Goal: Task Accomplishment & Management: Complete application form

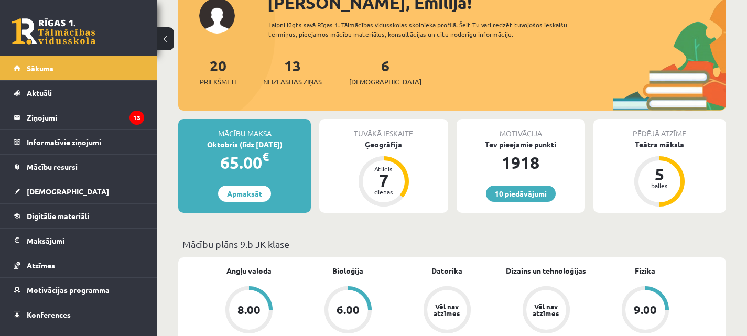
scroll to position [82, 0]
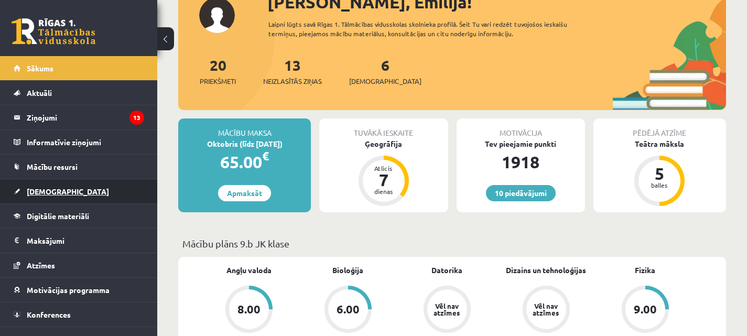
click at [50, 193] on span "[DEMOGRAPHIC_DATA]" at bounding box center [68, 191] width 82 height 9
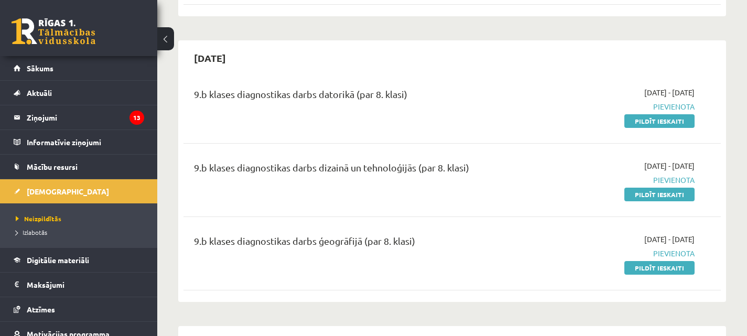
scroll to position [854, 0]
click at [684, 122] on link "Pildīt ieskaiti" at bounding box center [659, 122] width 70 height 14
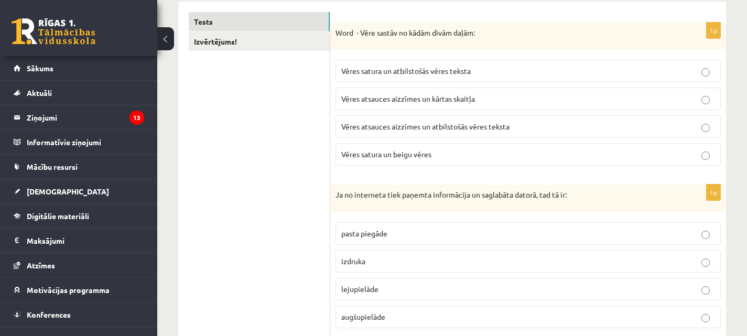
scroll to position [176, 0]
click at [404, 132] on p "Vēres atsauces aizzīmes un atbilstošās vēres teksta" at bounding box center [528, 127] width 374 height 11
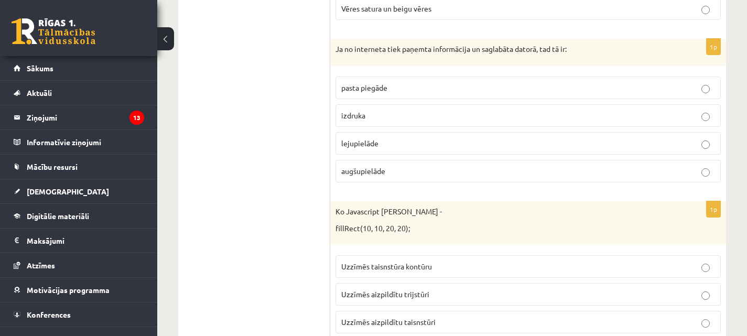
scroll to position [323, 0]
click at [389, 144] on p "lejupielāde" at bounding box center [528, 142] width 374 height 11
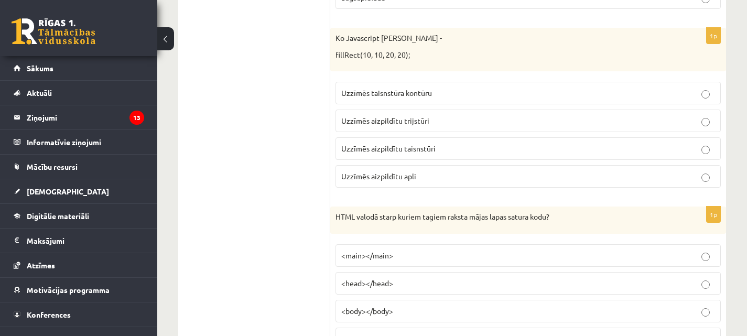
scroll to position [496, 0]
click at [455, 90] on p "Uzzīmēs taisnstūra kontūru" at bounding box center [528, 91] width 374 height 11
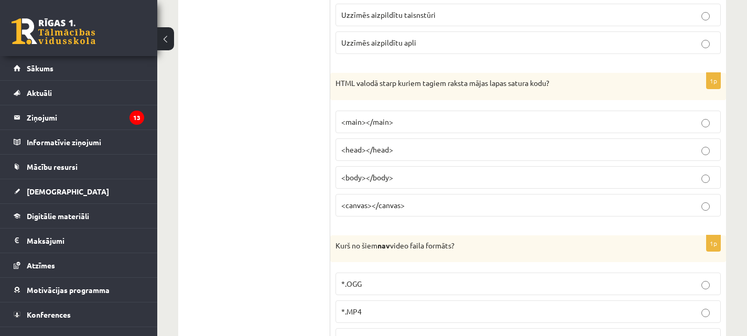
scroll to position [632, 0]
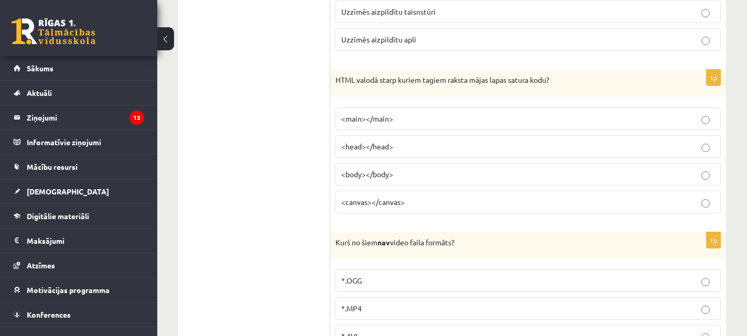
click at [408, 146] on p "<head></head>" at bounding box center [528, 146] width 374 height 11
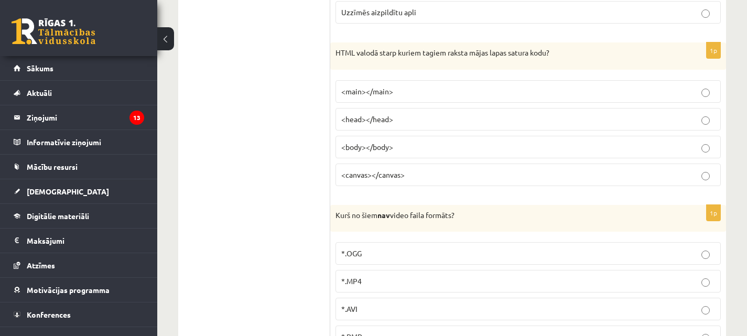
click at [423, 95] on p "<main></main>" at bounding box center [528, 91] width 374 height 11
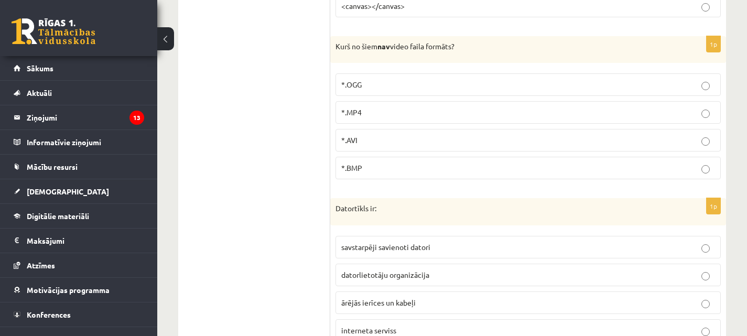
scroll to position [829, 0]
click at [416, 139] on p "*.AVI" at bounding box center [528, 139] width 374 height 11
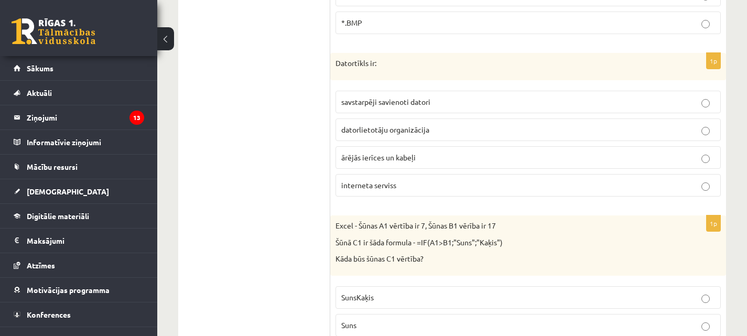
scroll to position [974, 0]
click at [435, 105] on p "savstarpēji savienoti datori" at bounding box center [528, 101] width 374 height 11
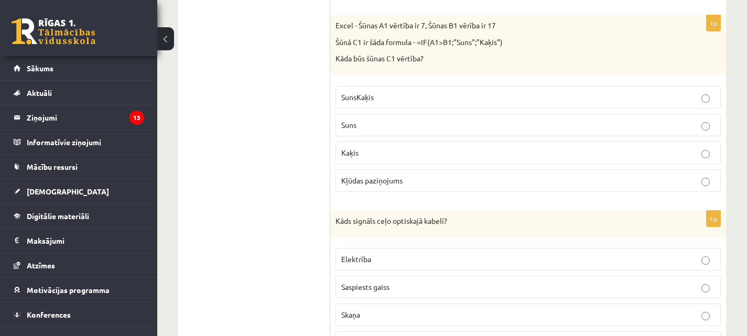
scroll to position [1174, 0]
click at [412, 104] on label "SunsKaķis" at bounding box center [528, 96] width 385 height 23
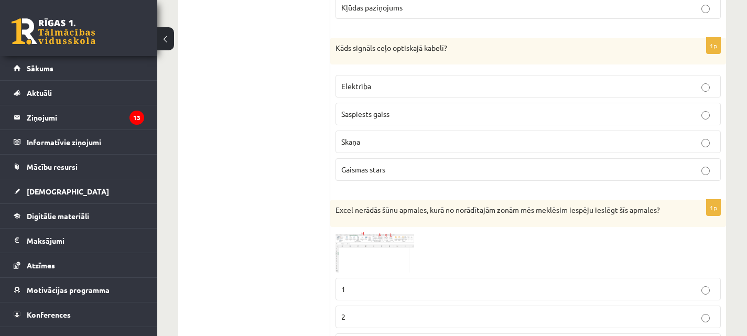
scroll to position [1355, 0]
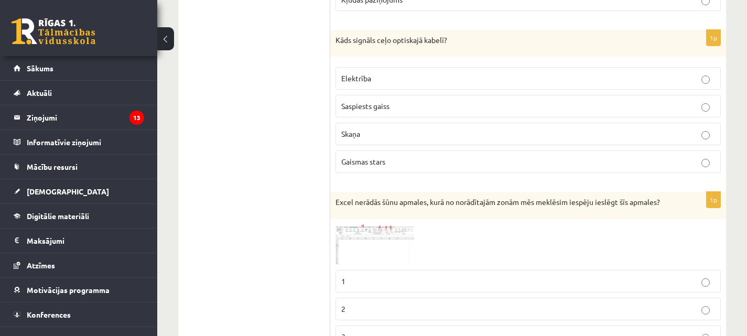
click at [407, 163] on p "Gaismas stars" at bounding box center [528, 161] width 374 height 11
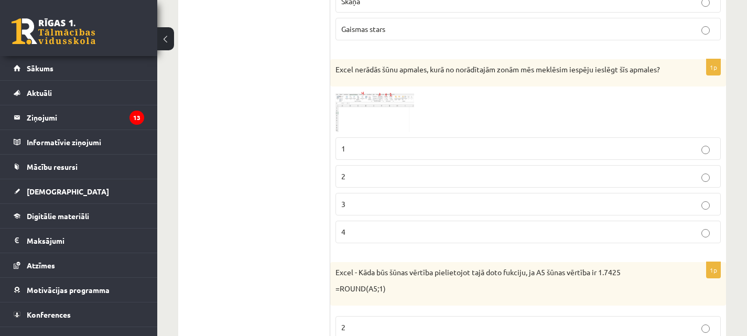
scroll to position [1488, 0]
click at [382, 98] on img at bounding box center [375, 111] width 79 height 40
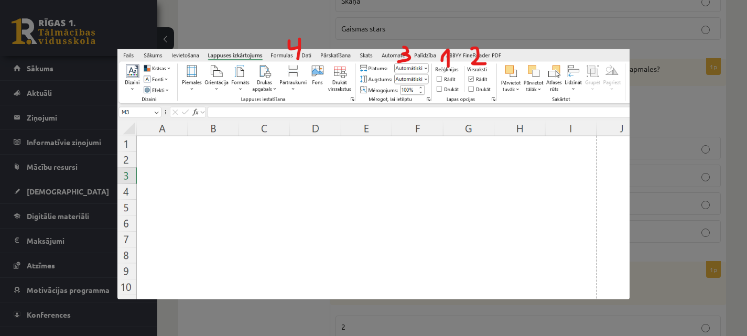
click at [646, 73] on div at bounding box center [373, 168] width 747 height 336
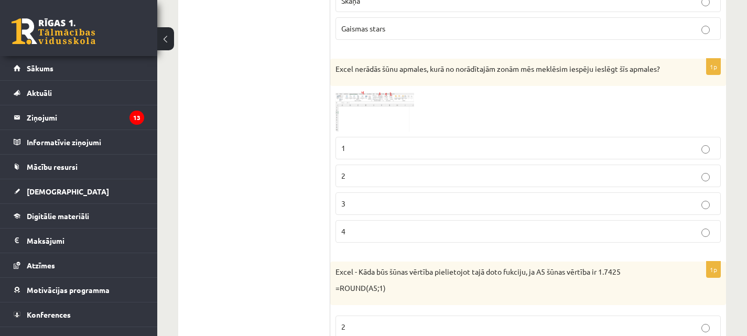
click at [393, 106] on img at bounding box center [375, 111] width 79 height 40
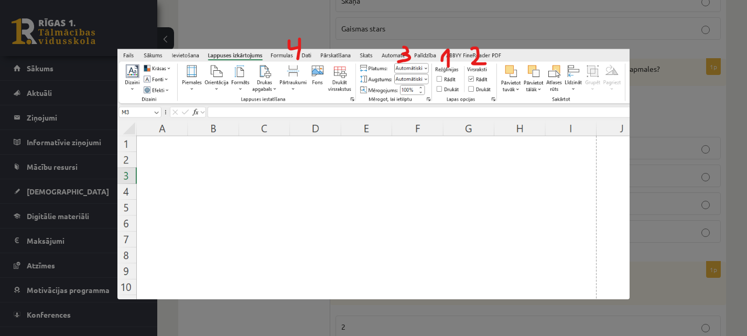
click at [496, 23] on div at bounding box center [373, 168] width 747 height 336
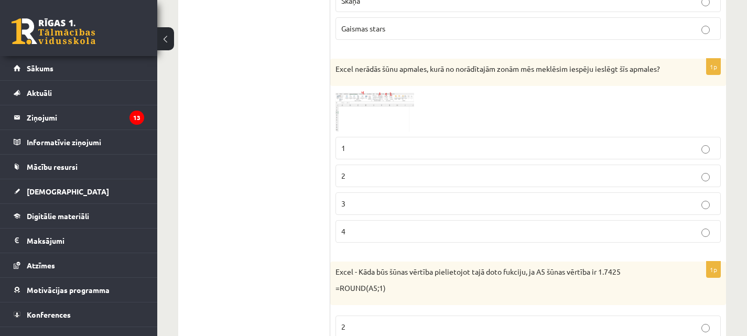
click at [395, 150] on p "1" at bounding box center [528, 148] width 374 height 11
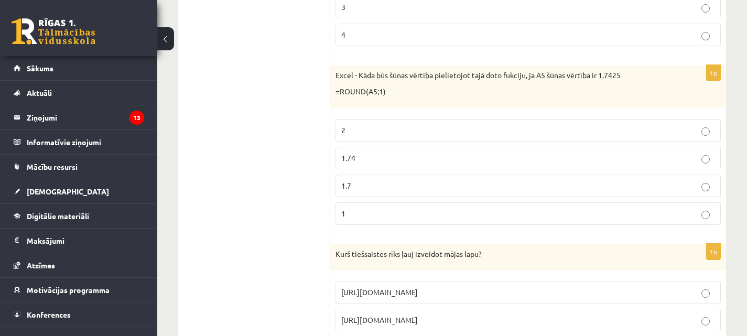
scroll to position [1689, 0]
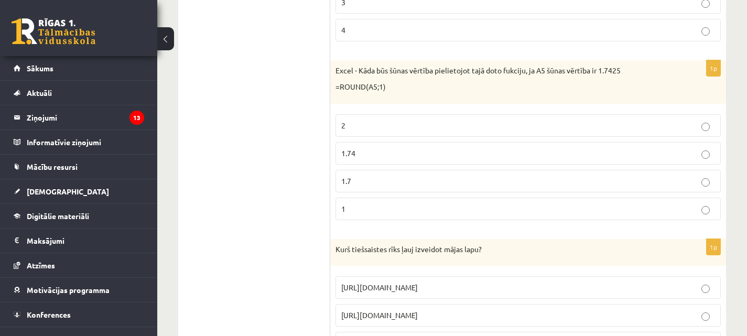
click at [439, 150] on p "1.74" at bounding box center [528, 153] width 374 height 11
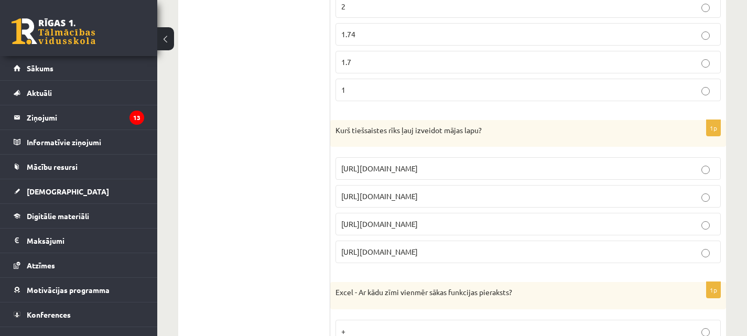
scroll to position [1809, 0]
click at [441, 190] on p "https://www.ribbet.com/" at bounding box center [528, 195] width 374 height 11
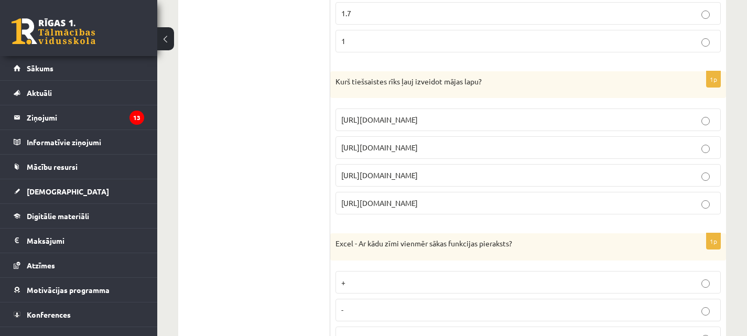
scroll to position [1857, 0]
click at [457, 183] on label "https://www.mozello.lv" at bounding box center [528, 175] width 385 height 23
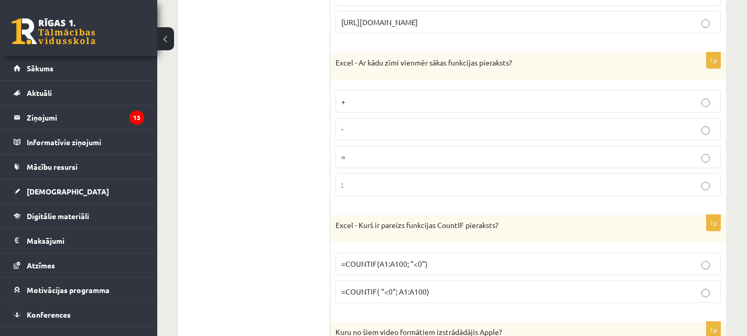
scroll to position [2040, 0]
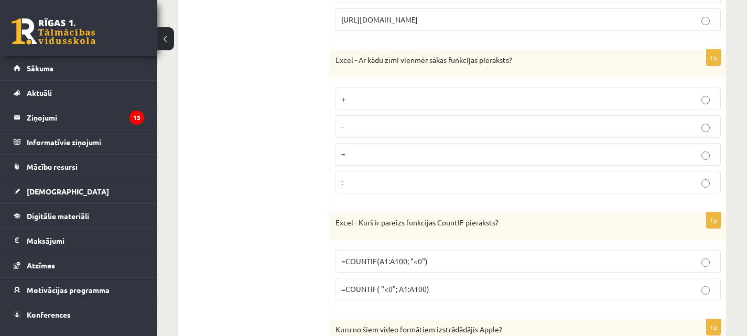
click at [395, 185] on p ":" at bounding box center [528, 182] width 374 height 11
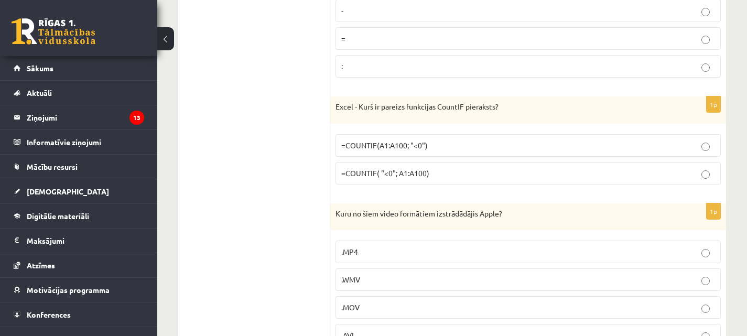
scroll to position [2157, 0]
click at [443, 170] on p "=COUNTIF( "<0"; A1:A100)" at bounding box center [528, 172] width 374 height 11
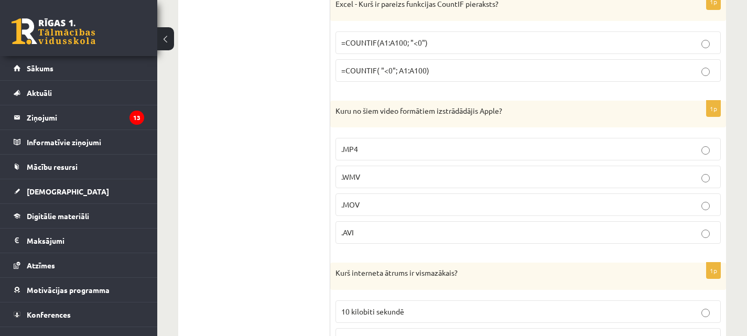
click at [468, 187] on label ".WMV" at bounding box center [528, 177] width 385 height 23
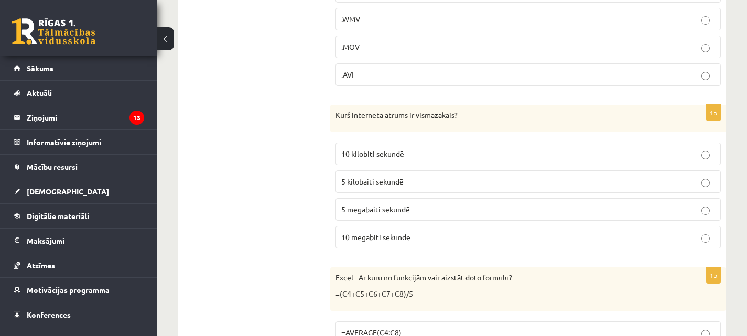
scroll to position [2418, 0]
click at [452, 174] on label "5 kilobaiti sekundē" at bounding box center [528, 180] width 385 height 23
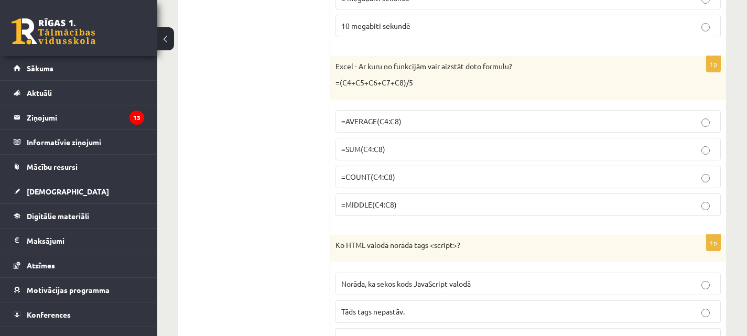
scroll to position [2628, 0]
click at [399, 126] on p "=AVERAGE(C4:C8)" at bounding box center [528, 120] width 374 height 11
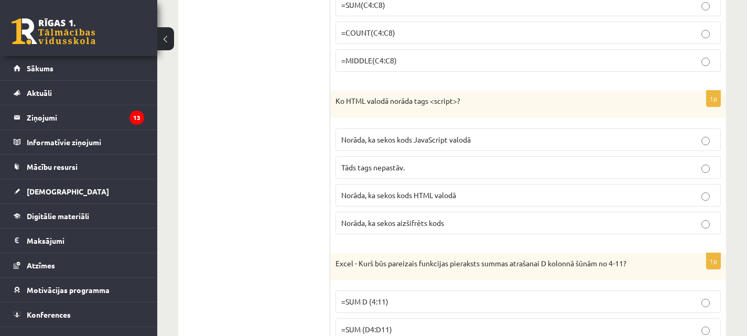
scroll to position [2773, 0]
click at [409, 198] on span "Norāda, ka sekos kods HTML valodā" at bounding box center [398, 194] width 115 height 9
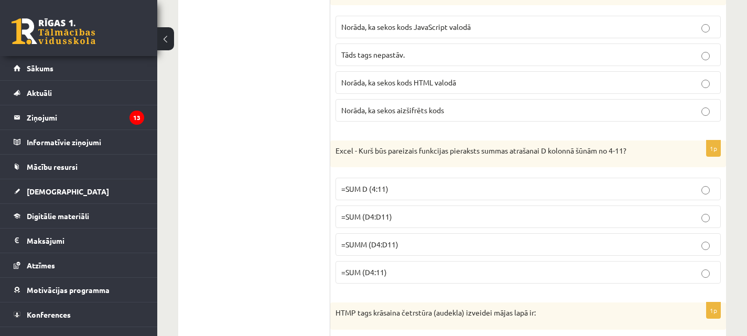
scroll to position [2877, 0]
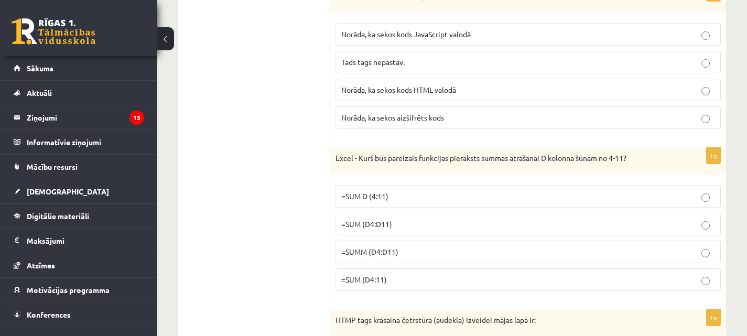
click at [442, 34] on span "Norāda, ka sekos kods JavaScript valodā" at bounding box center [405, 33] width 129 height 9
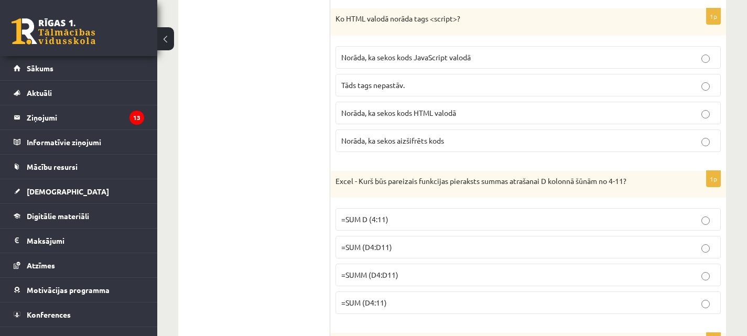
scroll to position [2855, 0]
click at [430, 116] on p "Norāda, ka sekos kods HTML valodā" at bounding box center [528, 111] width 374 height 11
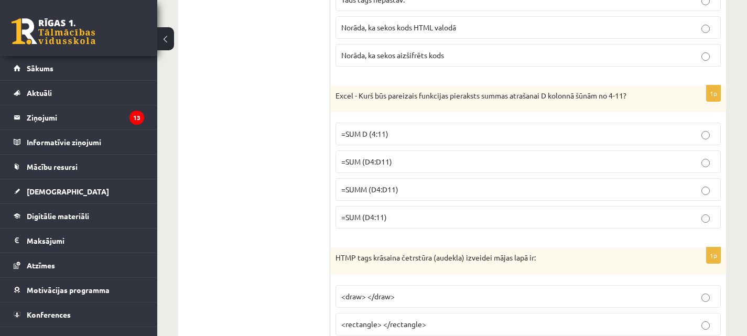
scroll to position [2941, 0]
click at [457, 181] on label "=SUMM (D4:D11)" at bounding box center [528, 188] width 385 height 23
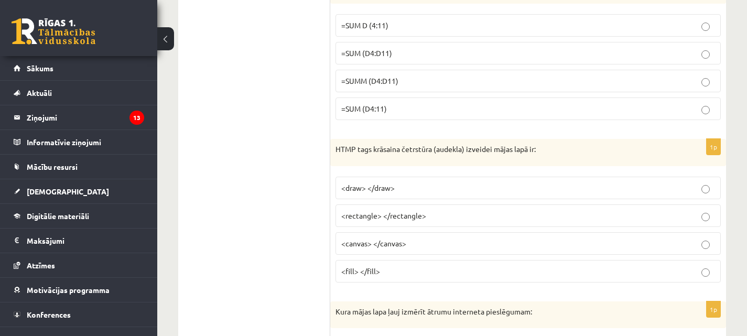
scroll to position [3050, 0]
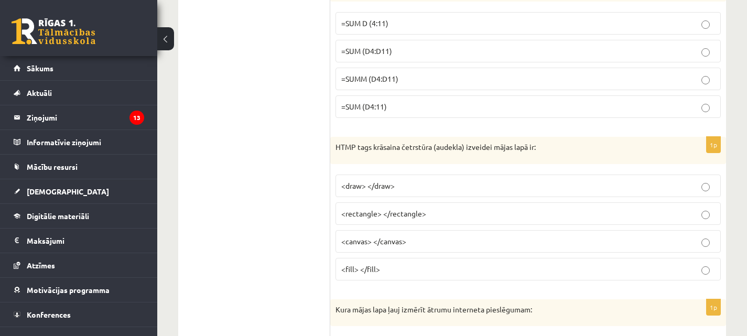
click at [453, 227] on fieldset "<draw> </draw> <rectangle> </rectangle> <canvas> </canvas> <fill> </fill>" at bounding box center [528, 226] width 385 height 114
click at [454, 214] on p "<rectangle> </rectangle>" at bounding box center [528, 213] width 374 height 11
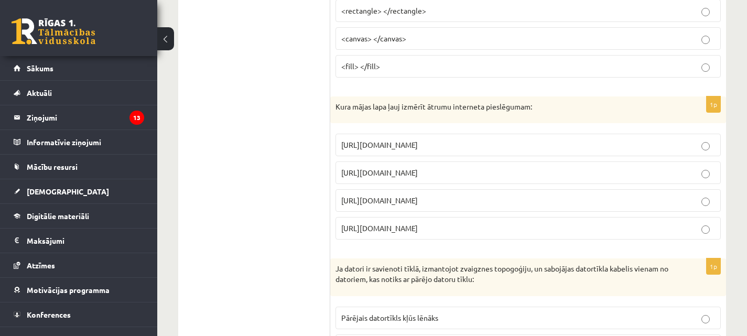
click at [454, 175] on p "https://www.speedtest.net" at bounding box center [528, 172] width 374 height 11
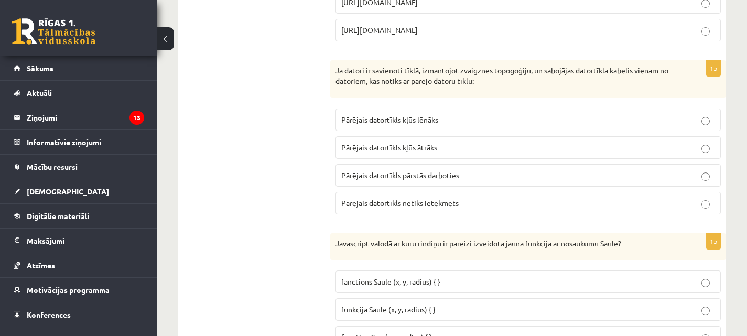
scroll to position [3452, 0]
click at [462, 182] on label "Pārējais datortīkls pārstās darboties" at bounding box center [528, 175] width 385 height 23
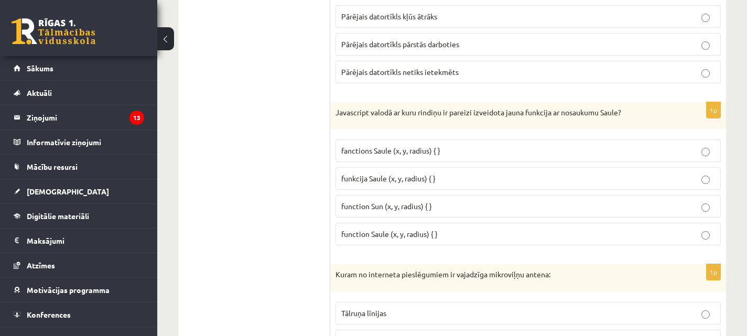
scroll to position [3587, 0]
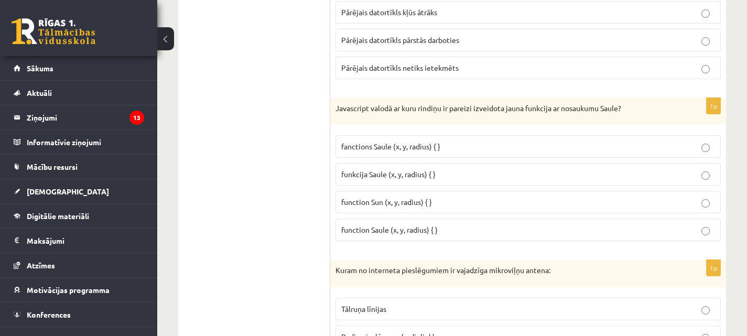
click at [465, 160] on fieldset "fanctions Saule (x, y, radius) { } funkcija Saule (x, y, radius) { } function S…" at bounding box center [528, 187] width 385 height 114
click at [469, 143] on p "fanctions Saule (x, y, radius) { }" at bounding box center [528, 146] width 374 height 11
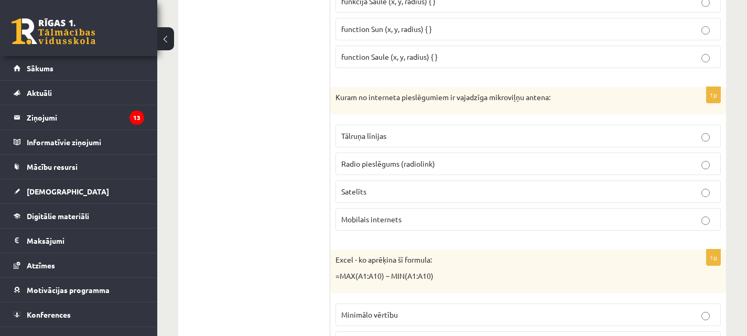
scroll to position [3761, 0]
click at [450, 215] on p "Mobilais internets" at bounding box center [528, 218] width 374 height 11
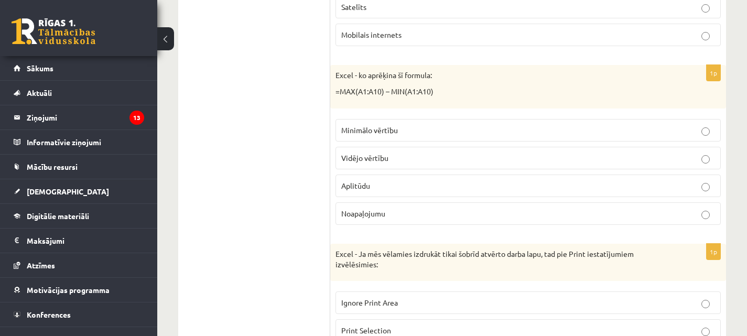
scroll to position [3945, 0]
click at [456, 165] on label "Vidējo vērtību" at bounding box center [528, 157] width 385 height 23
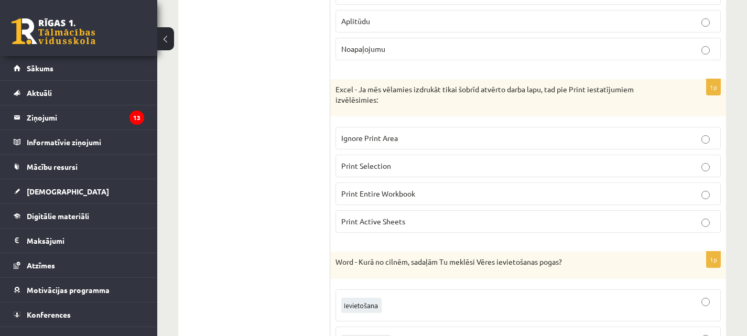
scroll to position [4109, 0]
click at [455, 163] on p "Print Selection" at bounding box center [528, 165] width 374 height 11
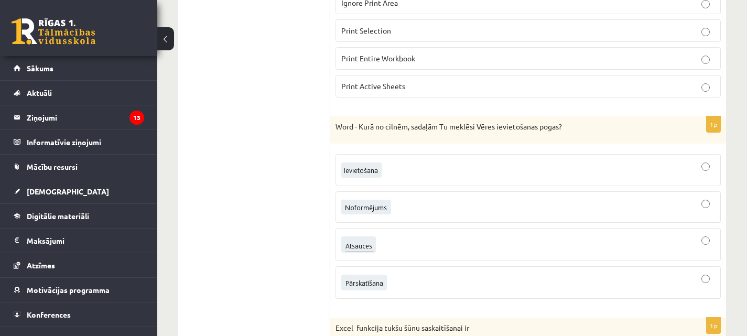
scroll to position [4204, 0]
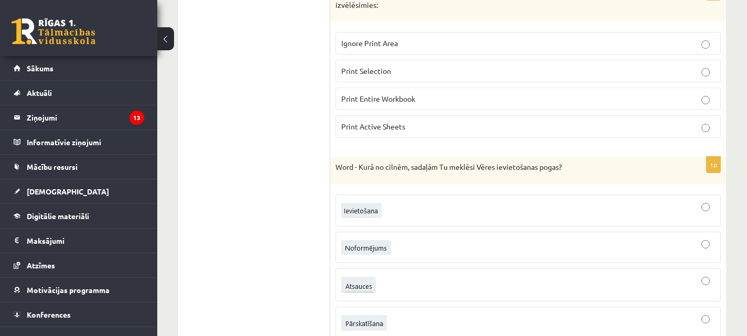
click at [496, 119] on label "Print Active Sheets" at bounding box center [528, 126] width 385 height 23
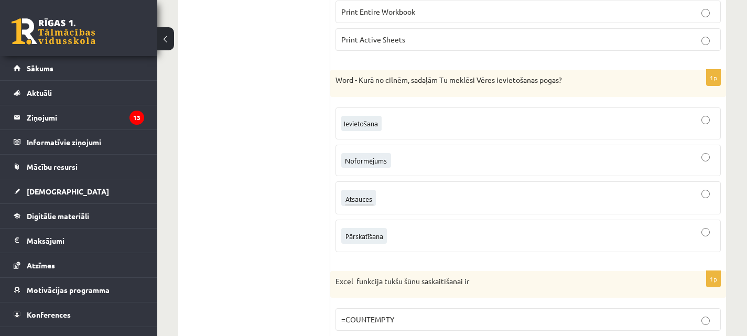
scroll to position [4292, 0]
click at [481, 123] on div at bounding box center [528, 122] width 374 height 20
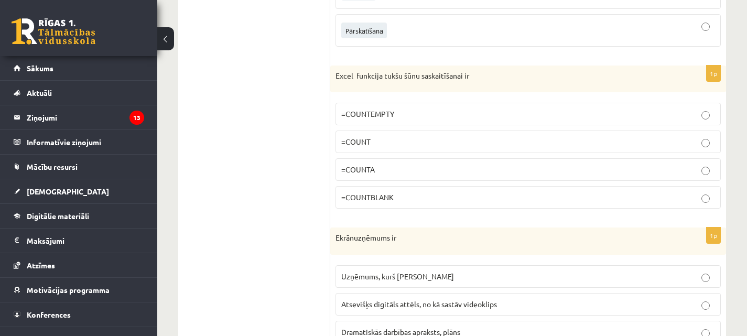
scroll to position [4505, 0]
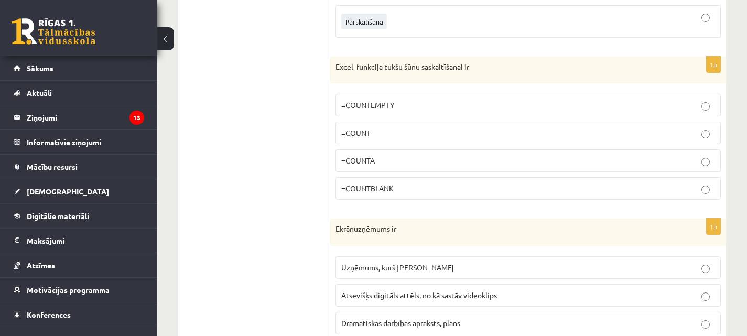
click at [490, 142] on label "=COUNT" at bounding box center [528, 133] width 385 height 23
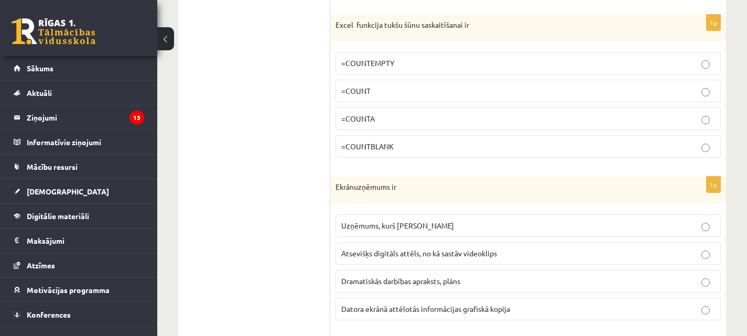
scroll to position [4548, 0]
click at [500, 145] on p "=COUNTBLANK" at bounding box center [528, 145] width 374 height 11
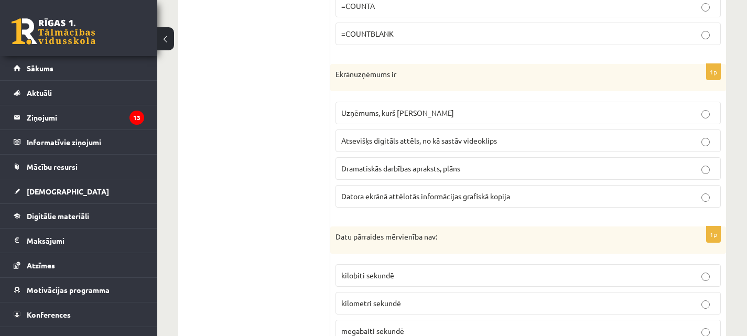
scroll to position [4665, 0]
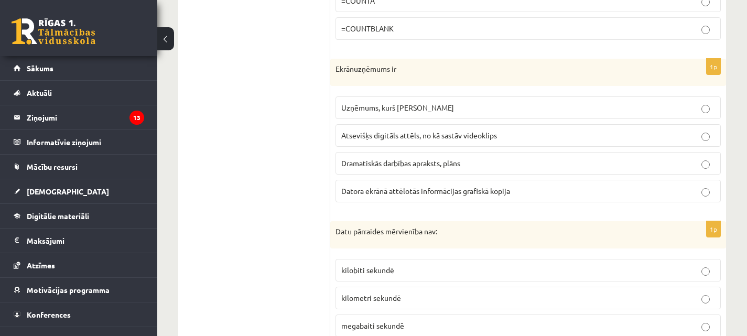
click at [500, 113] on p "Uzņēmums, kurš ražo ekrānus" at bounding box center [528, 107] width 374 height 11
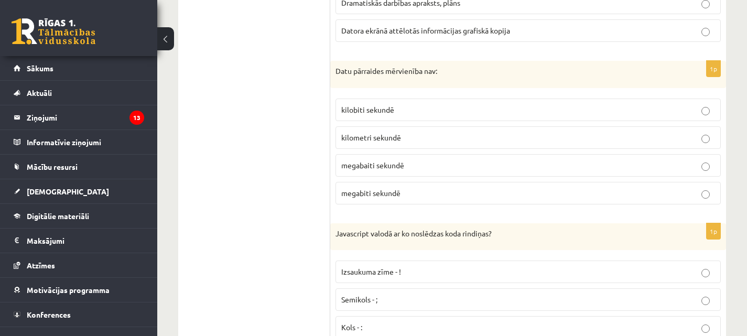
scroll to position [4829, 0]
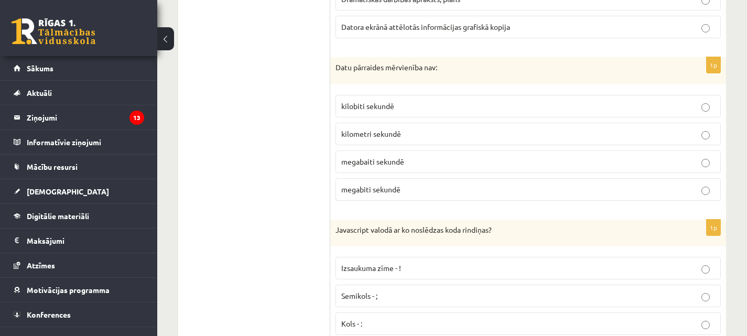
click at [414, 134] on p "kilometri sekundē" at bounding box center [528, 133] width 374 height 11
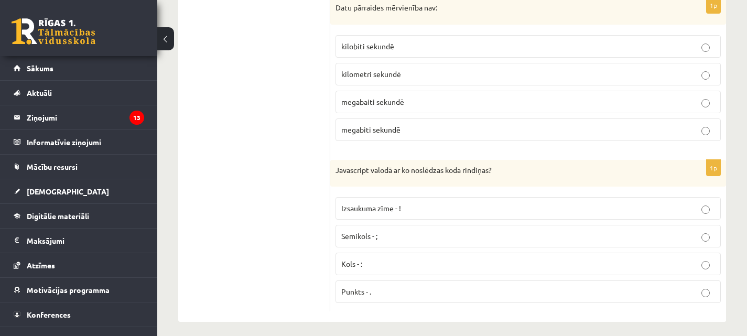
scroll to position [4896, 0]
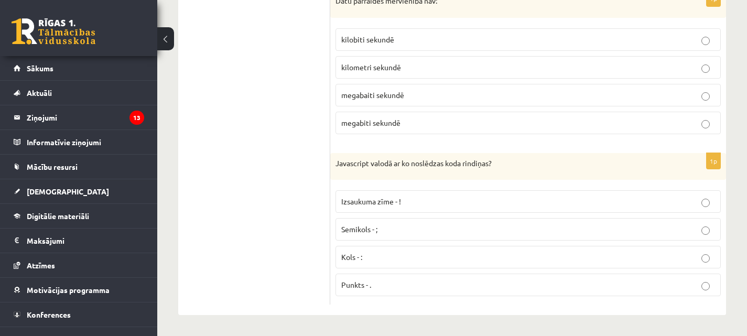
click at [381, 258] on p "Kols - :" at bounding box center [528, 257] width 374 height 11
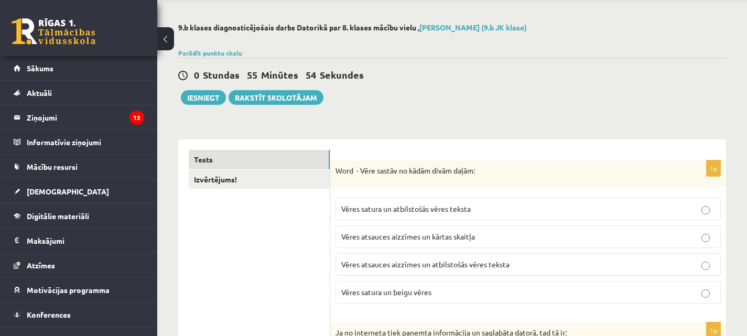
scroll to position [0, 0]
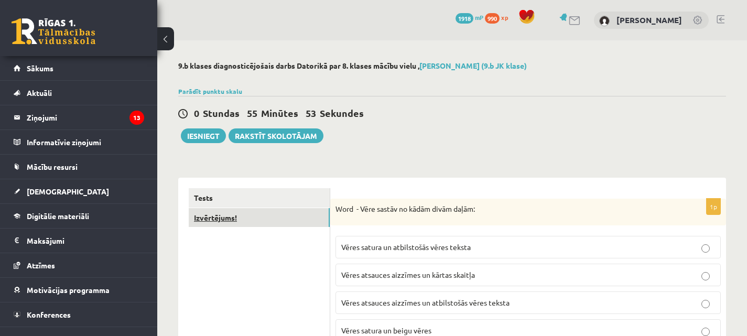
click at [274, 225] on link "Izvērtējums!" at bounding box center [259, 217] width 141 height 19
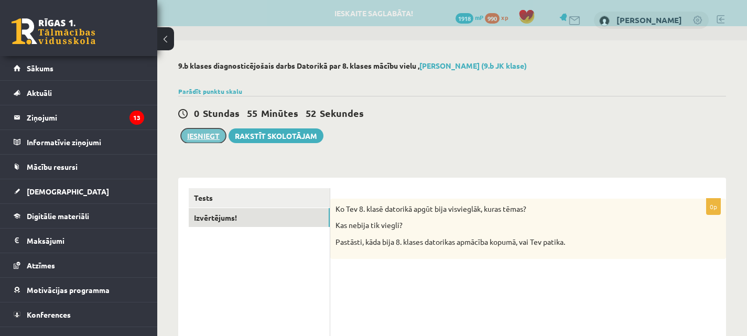
click at [204, 136] on button "Iesniegt" at bounding box center [203, 135] width 45 height 15
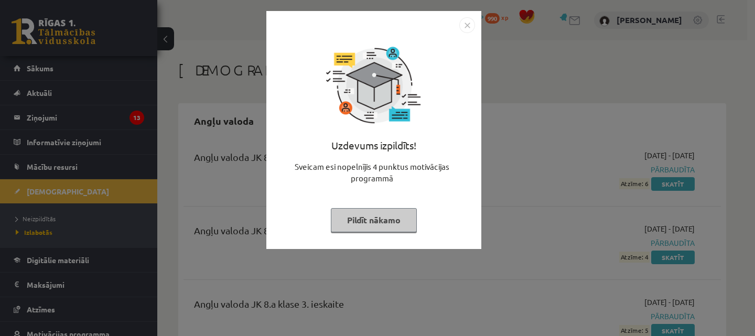
click at [379, 220] on button "Pildīt nākamo" at bounding box center [374, 220] width 86 height 24
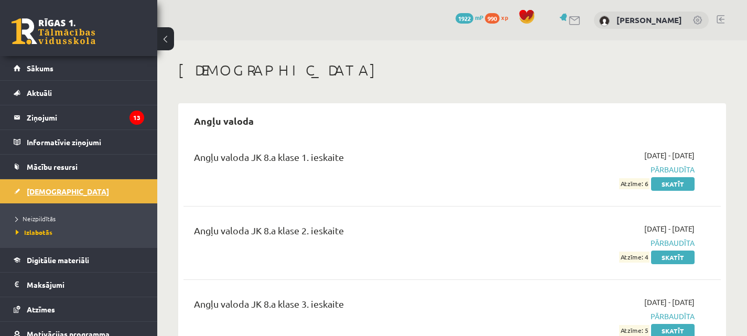
click at [34, 186] on link "[DEMOGRAPHIC_DATA]" at bounding box center [79, 191] width 131 height 24
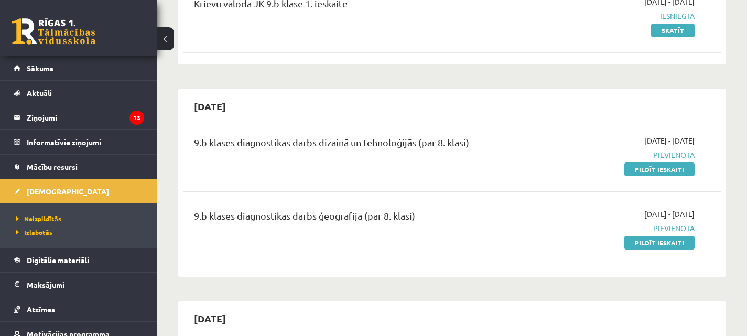
scroll to position [759, 0]
click at [370, 159] on div "9.b klases diagnostikas darbs dizainā un tehnoloģijās (par 8. klasi)" at bounding box center [358, 154] width 344 height 39
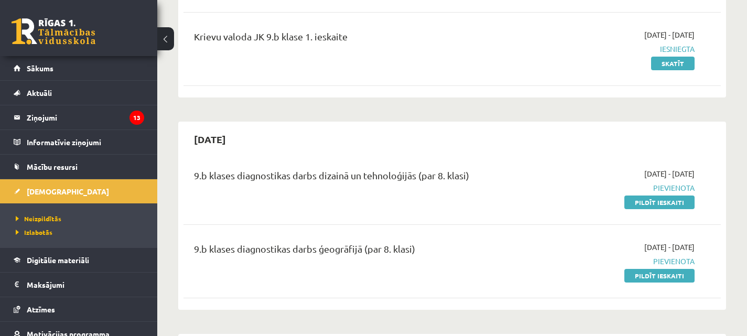
scroll to position [726, 0]
drag, startPoint x: 653, startPoint y: 202, endPoint x: 421, endPoint y: 38, distance: 283.6
click at [653, 202] on link "Pildīt ieskaiti" at bounding box center [659, 202] width 70 height 14
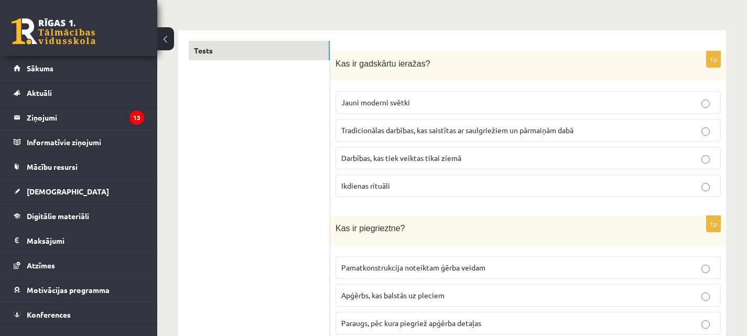
scroll to position [148, 0]
click at [528, 131] on span "Tradicionālas darbības, kas saistītas ar saulgriežiem un pārmaiņām dabā" at bounding box center [457, 128] width 232 height 9
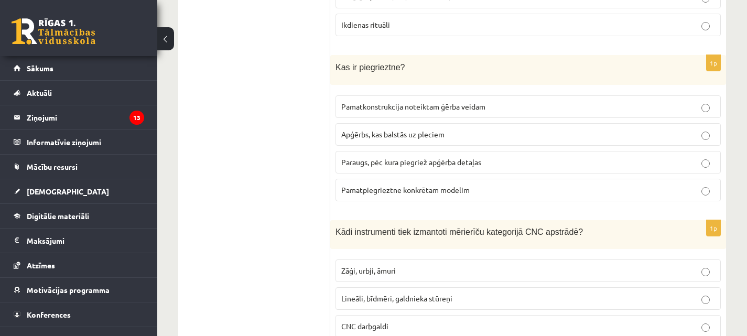
scroll to position [309, 0]
click at [483, 165] on p "Paraugs, pēc kura piegriež apģērba detaļas" at bounding box center [528, 161] width 374 height 11
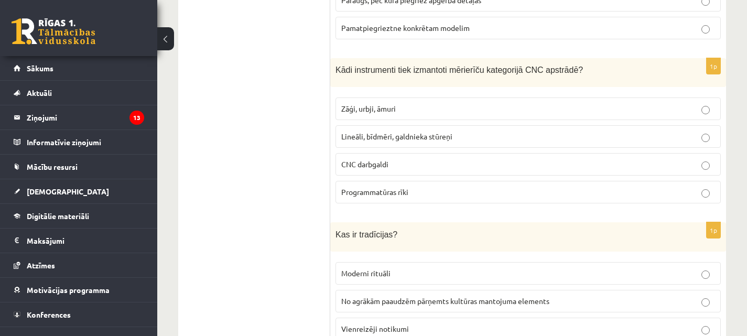
scroll to position [471, 0]
click at [487, 160] on p "CNC darbgaldi" at bounding box center [528, 163] width 374 height 11
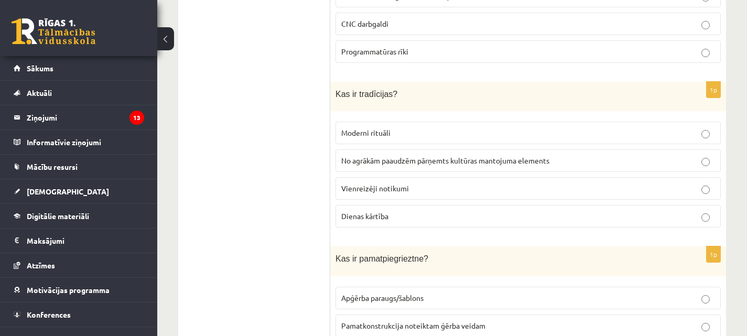
scroll to position [627, 0]
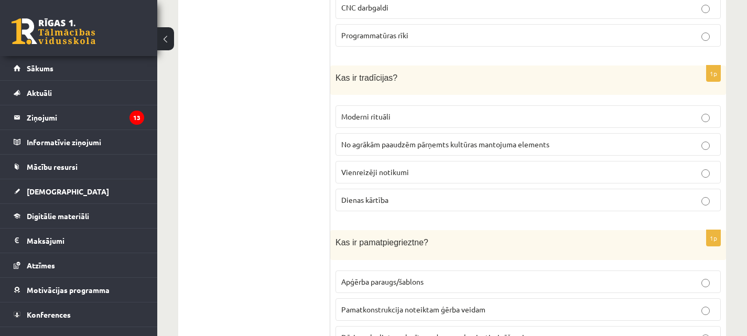
click at [516, 140] on span "No agrākām paaudzēm pārņemts kultūras mantojuma elements" at bounding box center [445, 143] width 208 height 9
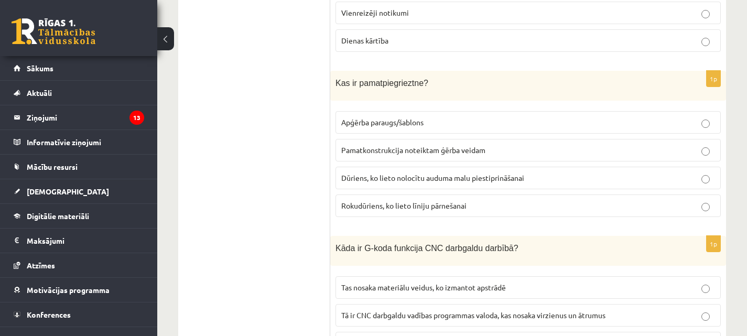
scroll to position [792, 0]
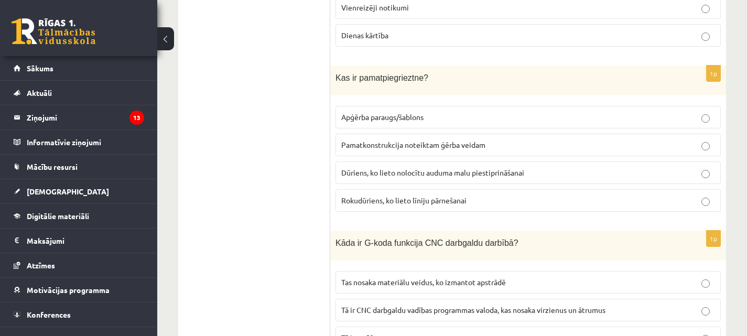
click at [406, 118] on span "Apģērba paraugs/šablons" at bounding box center [382, 116] width 82 height 9
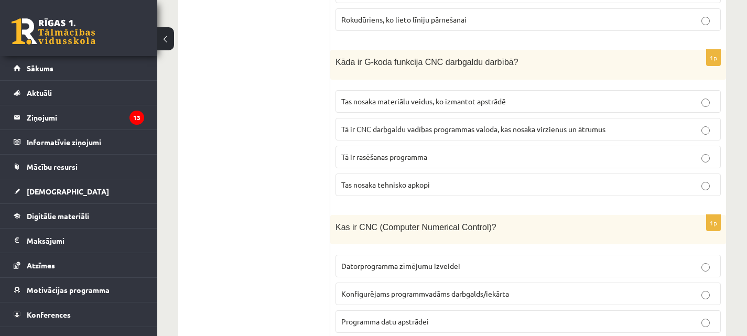
scroll to position [973, 0]
click at [430, 133] on label "Tā ir CNC darbgaldu vadības programmas valoda, kas nosaka virzienus un ātrumus" at bounding box center [528, 128] width 385 height 23
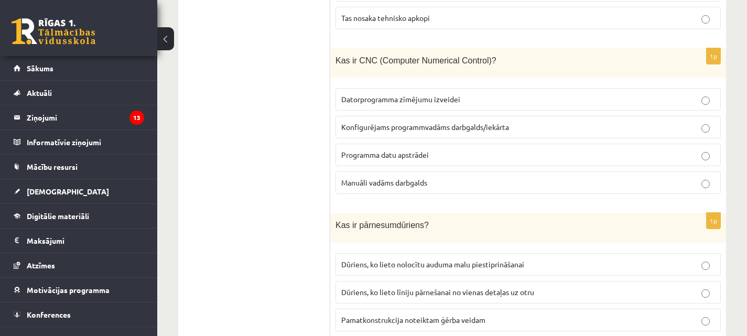
scroll to position [1140, 0]
click at [445, 89] on label "Datorprogramma zīmējumu izveidei" at bounding box center [528, 99] width 385 height 23
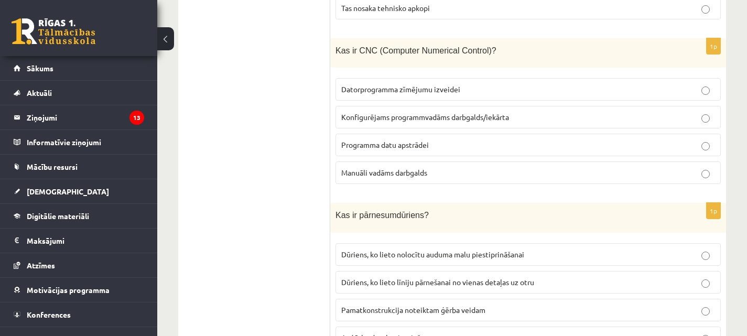
scroll to position [1149, 0]
click at [443, 122] on label "Konfigurējams programmvadāms darbgalds/iekārta" at bounding box center [528, 117] width 385 height 23
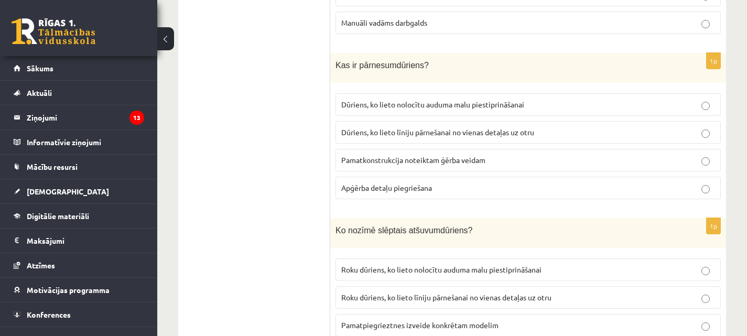
scroll to position [1300, 0]
click at [465, 106] on label "Dūriens, ko lieto nolocītu auduma malu piestiprināšanai" at bounding box center [528, 103] width 385 height 23
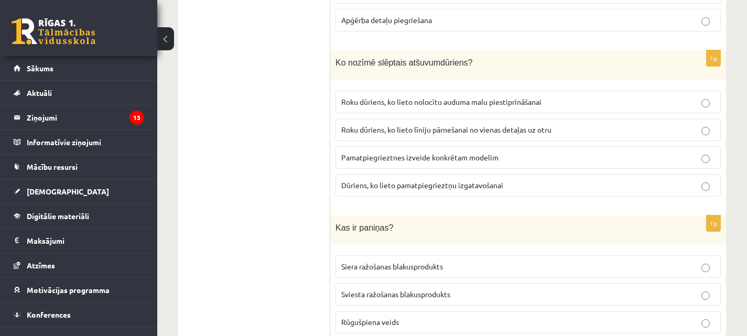
scroll to position [1468, 0]
click at [491, 102] on label "Roku dūriens, ko lieto nolocītu auduma malu piestiprināšanai" at bounding box center [528, 101] width 385 height 23
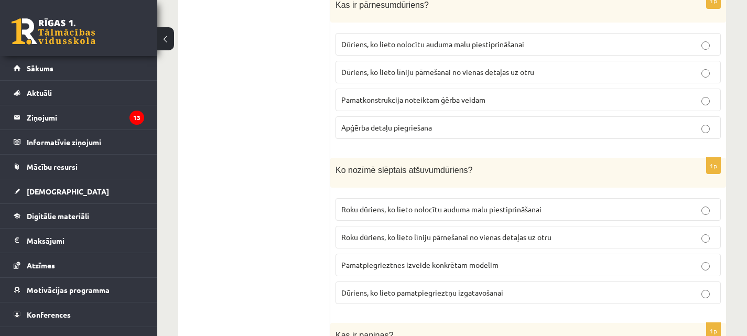
scroll to position [1359, 0]
click at [520, 73] on p "Dūriens, ko lieto līniju pārnešanai no vienas detaļas uz otru" at bounding box center [528, 72] width 374 height 11
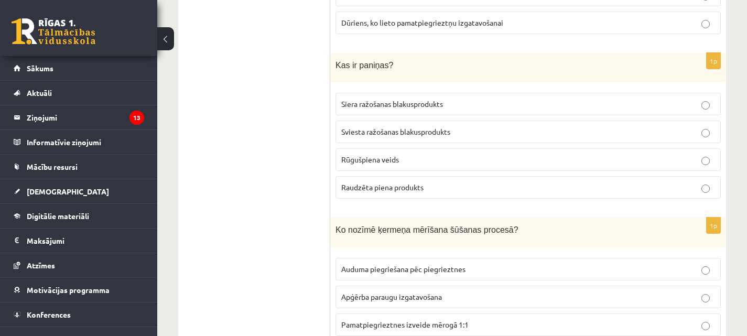
scroll to position [1630, 0]
click at [453, 182] on p "Raudzēta piena produkts" at bounding box center [528, 186] width 374 height 11
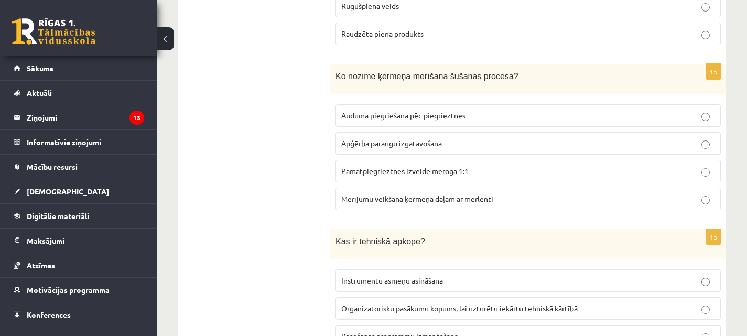
scroll to position [1786, 0]
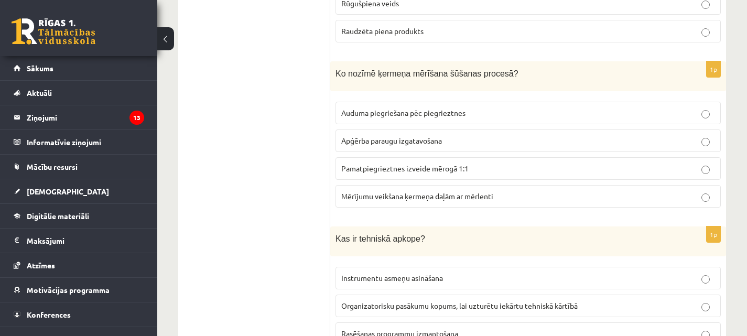
click at [482, 194] on span "Mērījumu veikšana ķermeņa daļām ar mērlenti" at bounding box center [417, 195] width 152 height 9
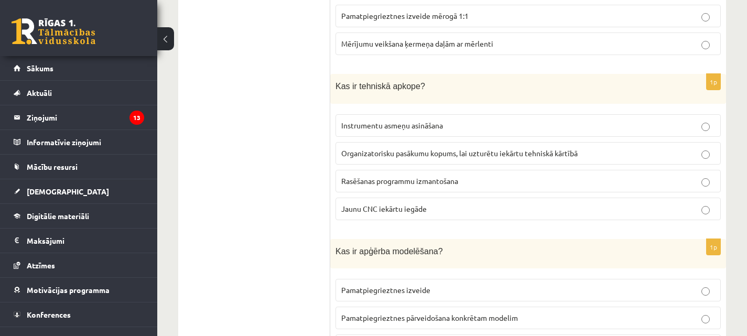
scroll to position [1939, 0]
click at [459, 120] on p "Instrumentu asmeņu asināšana" at bounding box center [528, 125] width 374 height 11
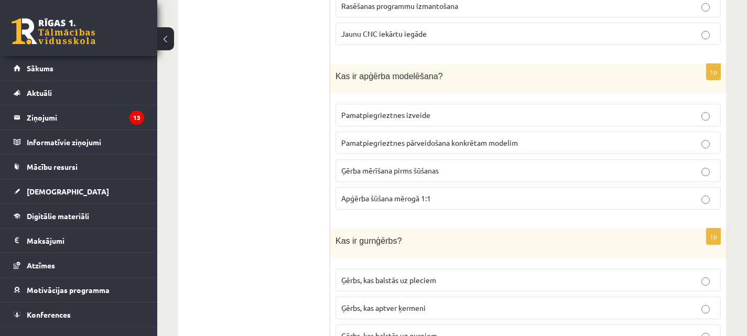
scroll to position [2114, 0]
click at [456, 138] on span "Pamatpiegrieztnes pārveidošana konkrētam modelim" at bounding box center [429, 141] width 177 height 9
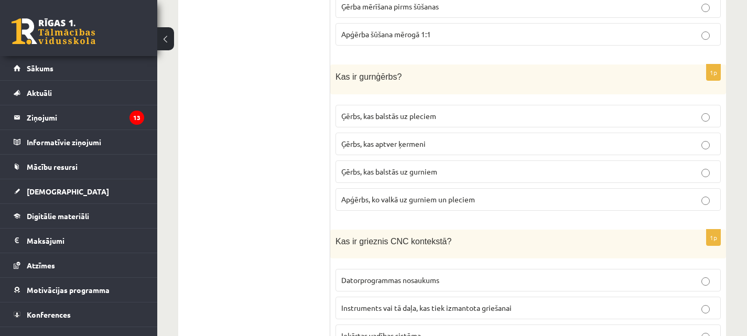
scroll to position [2278, 0]
click at [441, 170] on p "Ģērbs, kas balstās uz gurniem" at bounding box center [528, 171] width 374 height 11
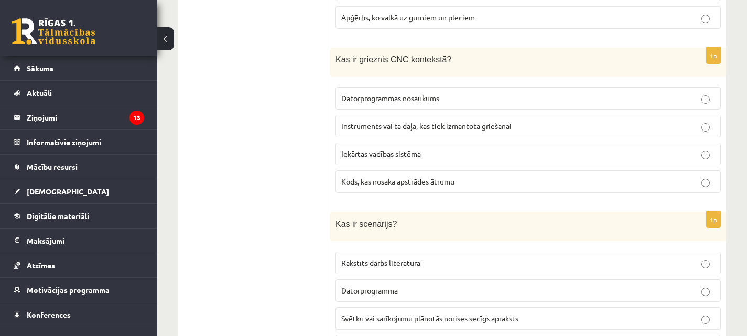
scroll to position [2460, 0]
click at [480, 124] on label "Instruments vai tā daļa, kas tiek izmantota griešanai" at bounding box center [528, 125] width 385 height 23
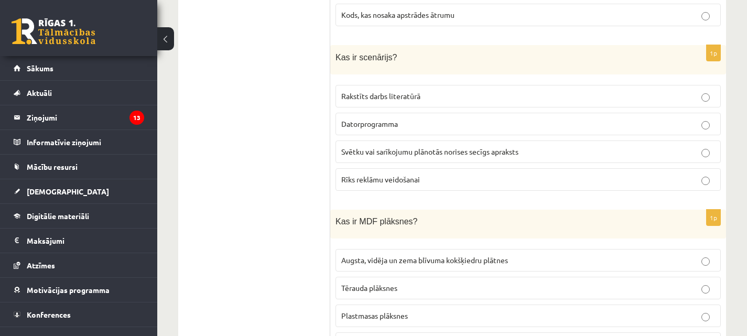
scroll to position [2627, 0]
click at [464, 150] on label "Svētku vai sarīkojumu plānotās norises secīgs apraksts" at bounding box center [528, 150] width 385 height 23
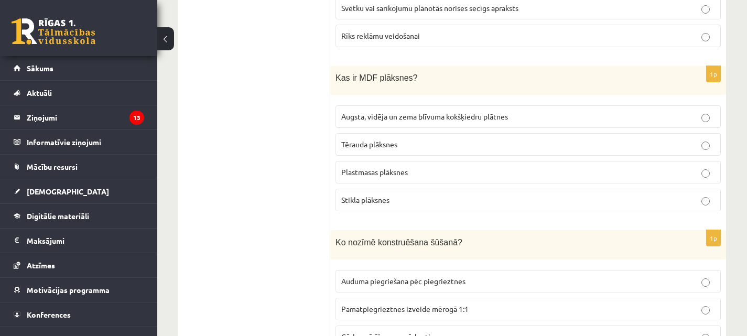
scroll to position [2770, 0]
click at [496, 111] on span "Augsta, vidēja un zema blīvuma kokšķiedru plātnes" at bounding box center [424, 115] width 167 height 9
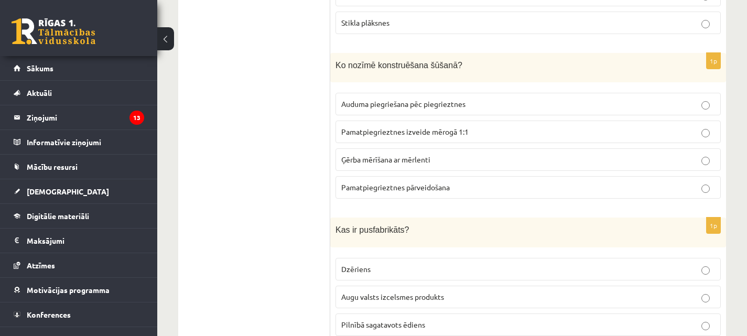
scroll to position [2946, 0]
click at [482, 131] on label "Pamatpiegrieztnes izveide mērogā 1:1" at bounding box center [528, 132] width 385 height 23
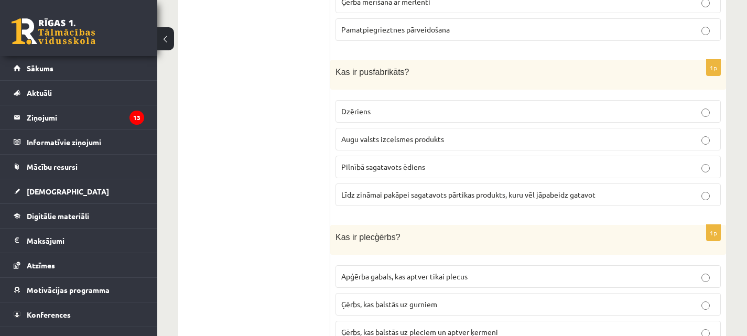
scroll to position [3105, 0]
click at [513, 193] on label "Līdz zināmai pakāpei sagatavots pārtikas produkts, kuru vēl jāpabeidz gatavot" at bounding box center [528, 193] width 385 height 23
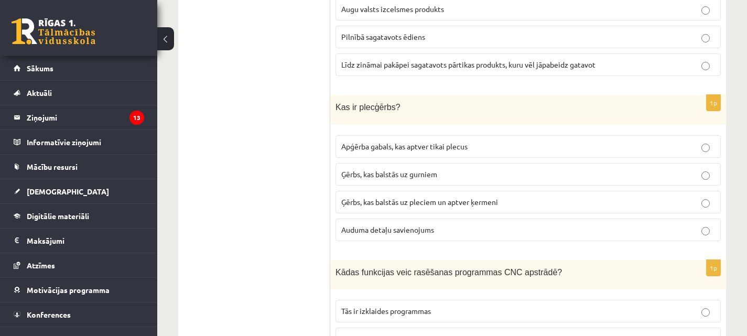
scroll to position [3239, 0]
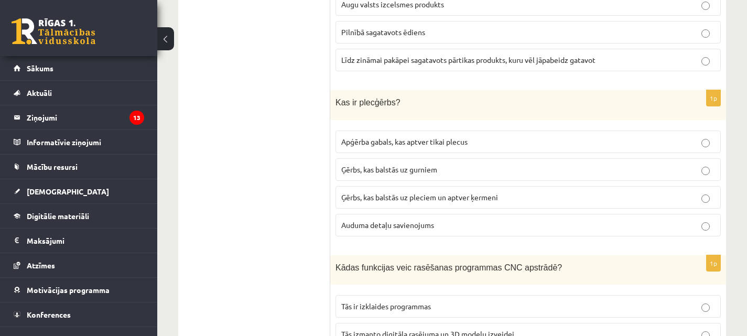
click at [476, 139] on label "Apģērba gabals, kas aptver tikai plecus" at bounding box center [528, 142] width 385 height 23
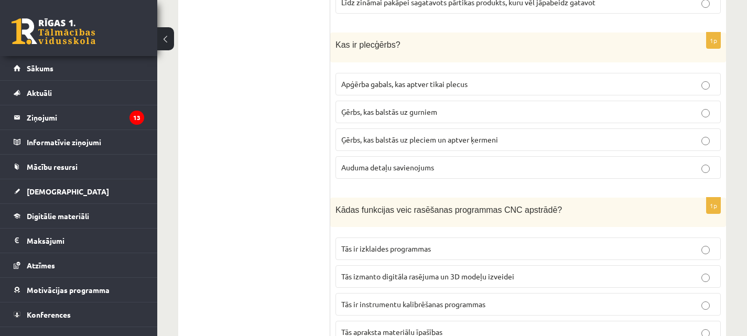
scroll to position [3298, 0]
click at [486, 135] on label "Ģērbs, kas balstās uz pleciem un aptver ķermeni" at bounding box center [528, 138] width 385 height 23
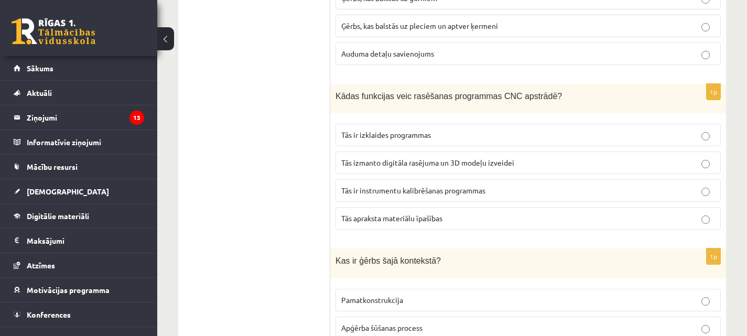
scroll to position [3411, 0]
click at [523, 157] on p "Tās izmanto digitāla rasējuma un 3D modeļu izveidei" at bounding box center [528, 162] width 374 height 11
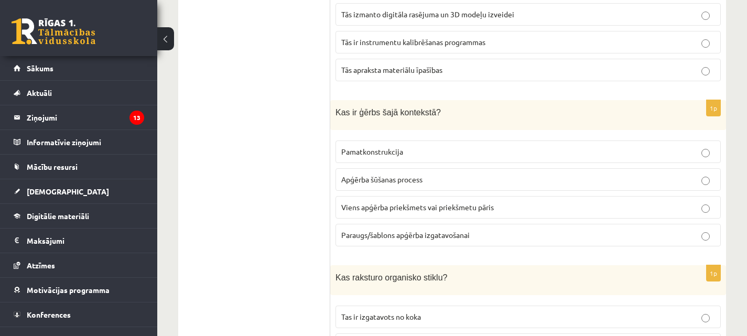
scroll to position [3559, 0]
click at [514, 201] on p "Viens apģērba priekšmets vai priekšmetu pāris" at bounding box center [528, 206] width 374 height 11
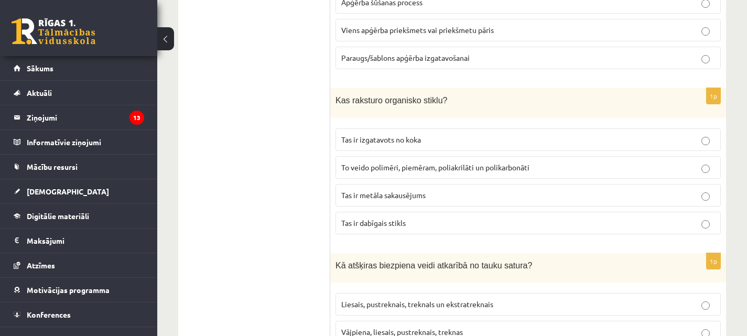
scroll to position [3737, 0]
click at [525, 217] on p "Tas ir dabīgais stikls" at bounding box center [528, 222] width 374 height 11
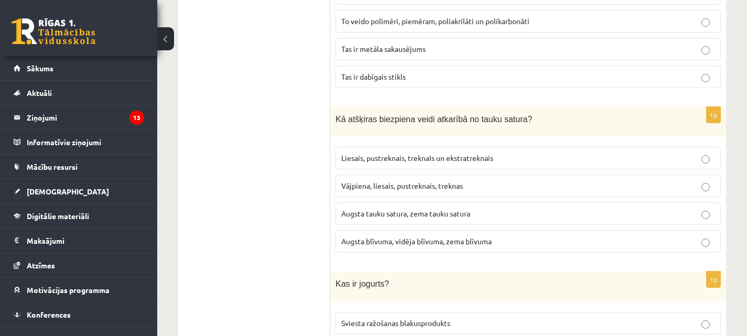
scroll to position [3882, 0]
click at [509, 156] on label "Liesais, pustreknais, treknaIs un ekstratreknais" at bounding box center [528, 158] width 385 height 23
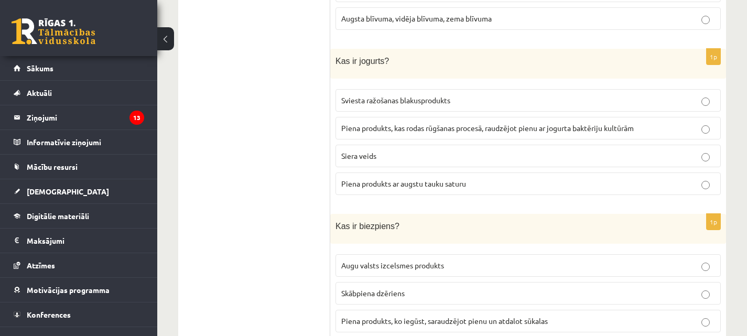
scroll to position [4106, 0]
click at [448, 122] on span "Piena produkts, kas rodas rūgšanas procesā, raudzējot pienu ar jogurta baktērij…" at bounding box center [487, 126] width 293 height 9
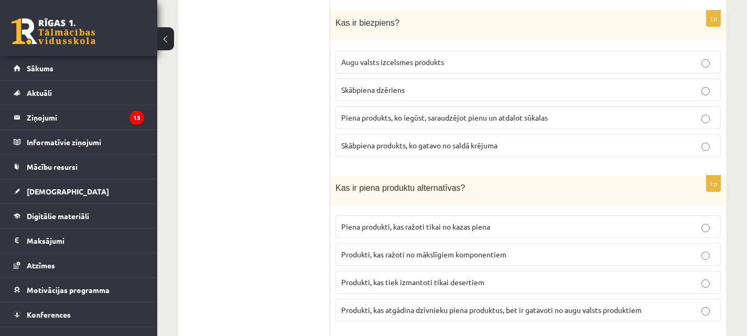
scroll to position [4309, 0]
click at [417, 113] on label "Piena produkts, ko iegūst, saraudzējot pienu un atdalot sūkalas" at bounding box center [528, 117] width 385 height 23
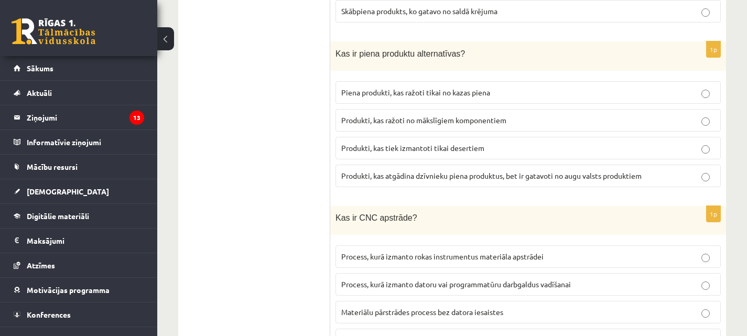
scroll to position [4444, 0]
click at [432, 114] on p "Produkti, kas ražoti no mākslīgiem komponentiem" at bounding box center [528, 119] width 374 height 11
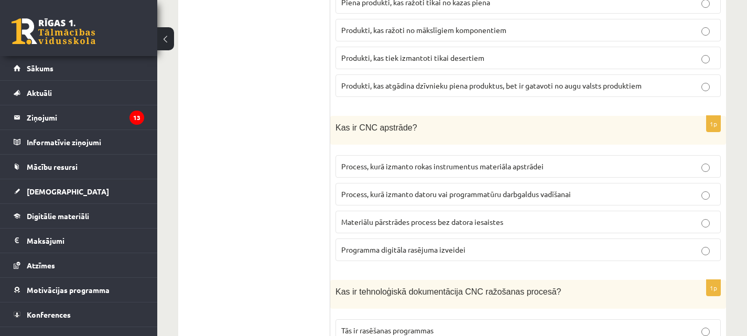
scroll to position [4536, 0]
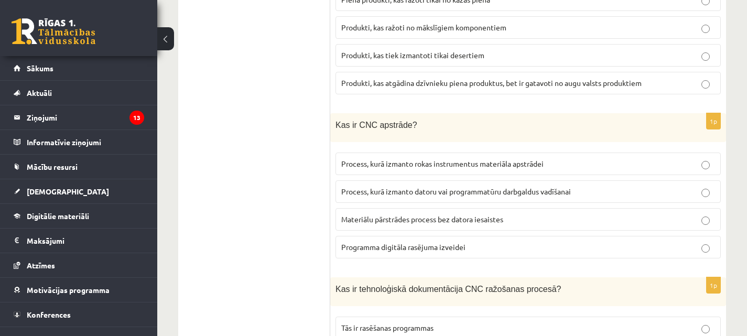
click at [442, 187] on span "Process, kurā izmanto datoru vai programmatūru darbgaldus vadīšanai" at bounding box center [456, 191] width 230 height 9
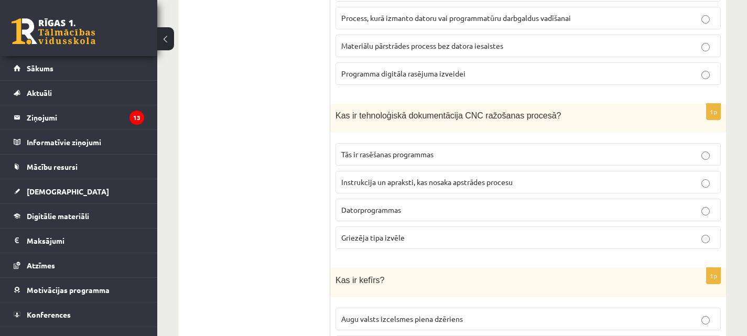
scroll to position [4716, 0]
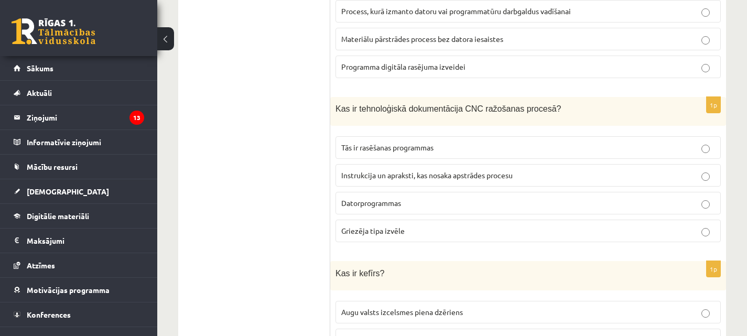
click at [423, 136] on label "Tās ir rasēšanas programmas" at bounding box center [528, 147] width 385 height 23
click at [438, 170] on span "Instrukcija un apraksti, kas nosaka apstrādes procesu" at bounding box center [426, 174] width 171 height 9
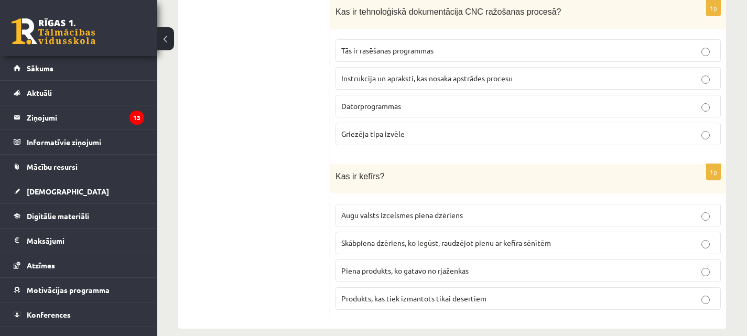
scroll to position [4813, 0]
click at [406, 236] on label "Skābpiena dzēriens, ko iegūst, raudzējot pienu ar kefīra sēnītēm" at bounding box center [528, 242] width 385 height 23
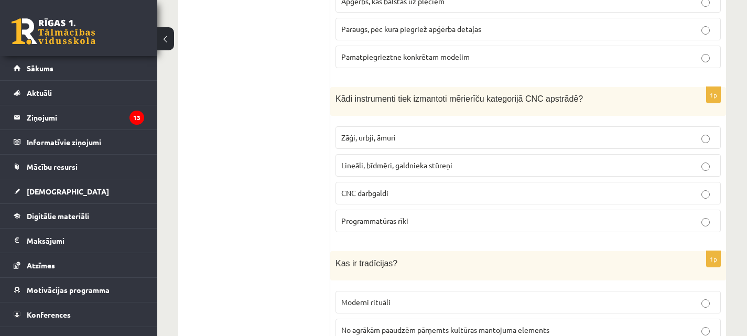
scroll to position [0, 0]
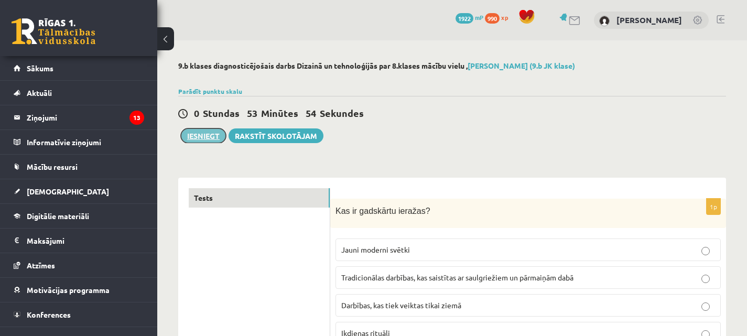
click at [192, 139] on button "Iesniegt" at bounding box center [203, 135] width 45 height 15
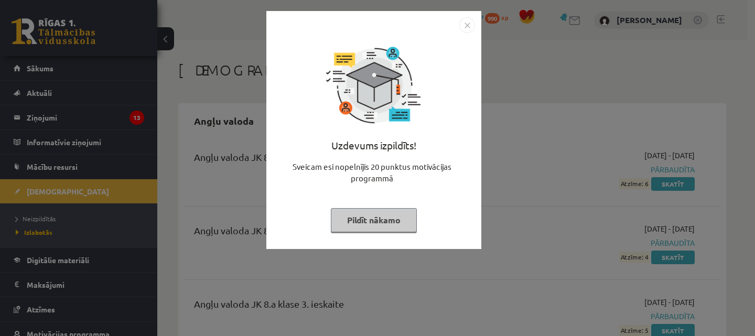
click at [368, 212] on button "Pildīt nākamo" at bounding box center [374, 220] width 86 height 24
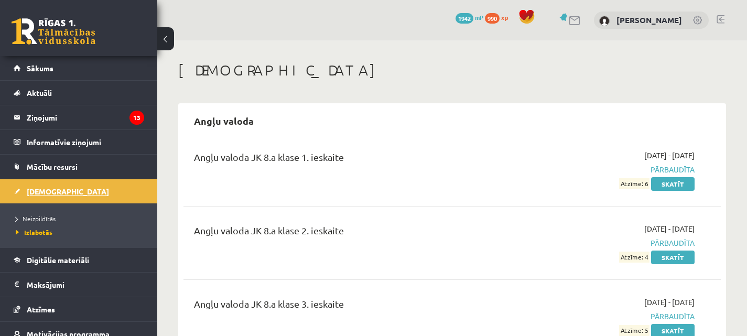
click at [42, 193] on span "[DEMOGRAPHIC_DATA]" at bounding box center [68, 191] width 82 height 9
